Goal: Task Accomplishment & Management: Manage account settings

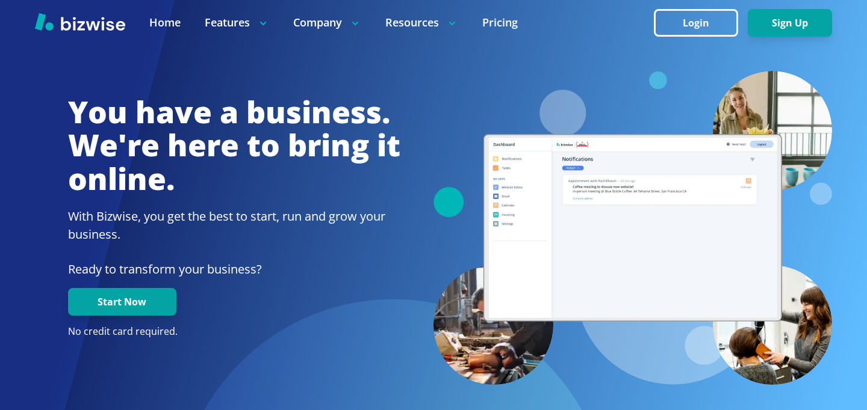
click at [694, 36] on div at bounding box center [433, 22] width 867 height 45
click at [696, 23] on button "Login" at bounding box center [696, 23] width 84 height 28
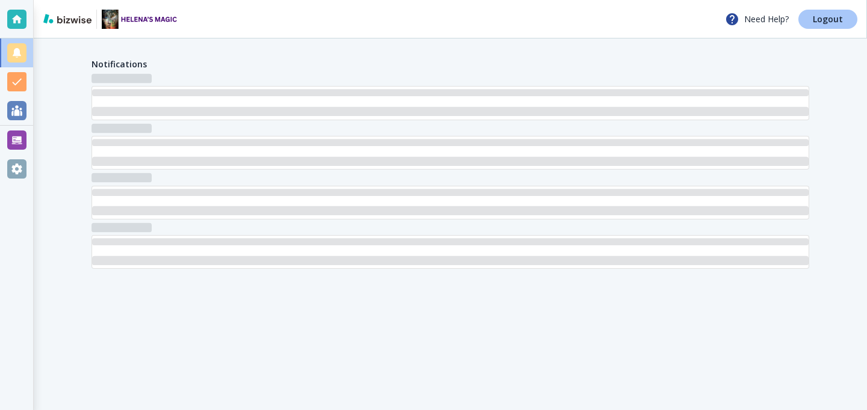
click at [847, 19] on link "Logout" at bounding box center [827, 19] width 59 height 19
